Goal: Task Accomplishment & Management: Manage account settings

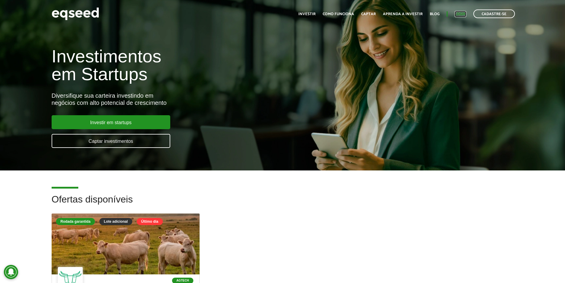
click at [459, 14] on link "Login" at bounding box center [461, 14] width 12 height 4
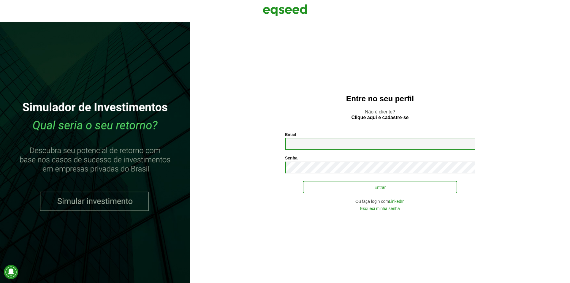
type input "**********"
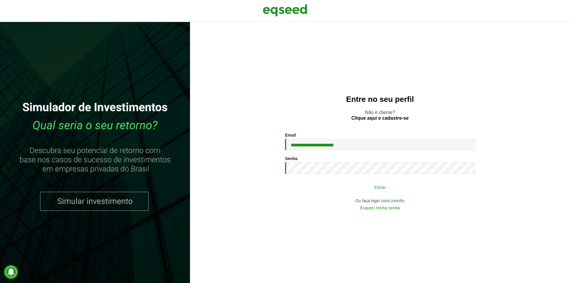
click at [378, 185] on button "Entrar" at bounding box center [380, 186] width 154 height 11
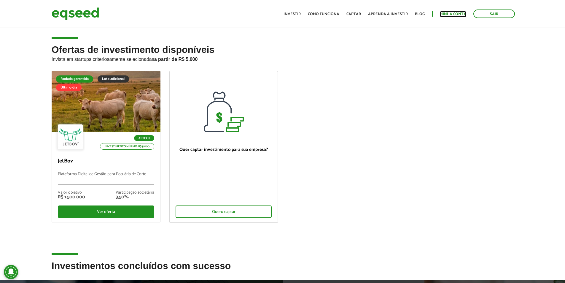
click at [459, 15] on link "Minha conta" at bounding box center [453, 14] width 26 height 4
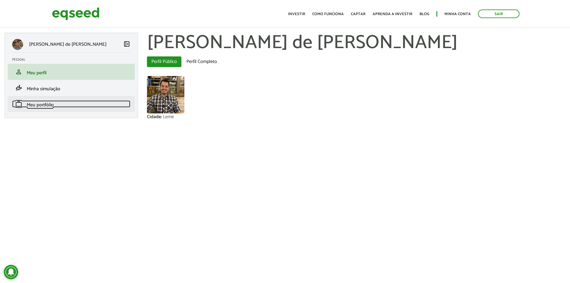
click at [39, 105] on span "Meu portfólio" at bounding box center [40, 105] width 27 height 8
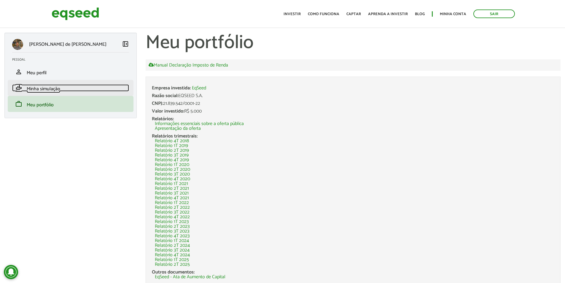
click at [38, 89] on span "Minha simulação" at bounding box center [44, 89] width 34 height 8
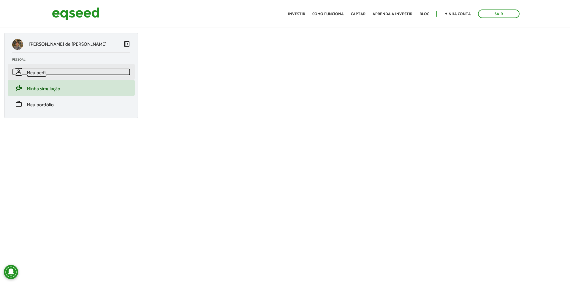
click at [38, 72] on span "Meu perfil" at bounding box center [37, 73] width 20 height 8
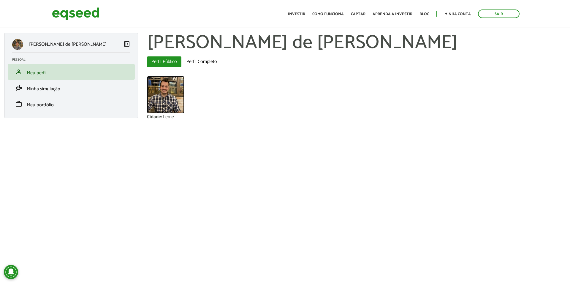
click at [177, 99] on img at bounding box center [165, 94] width 37 height 37
click at [47, 107] on span "Meu portfólio" at bounding box center [40, 105] width 27 height 8
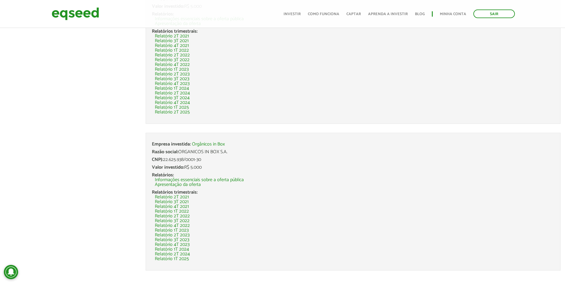
scroll to position [858, 0]
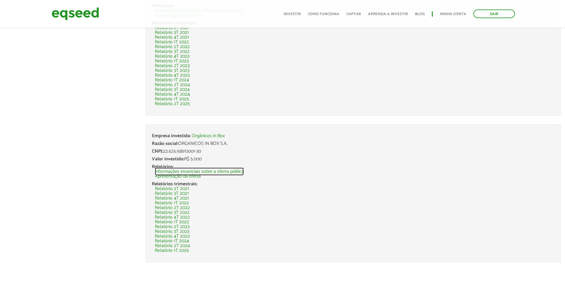
click at [187, 171] on link "Informações essenciais sobre a oferta pública" at bounding box center [199, 171] width 89 height 5
